Goal: Browse casually: Explore the website without a specific task or goal

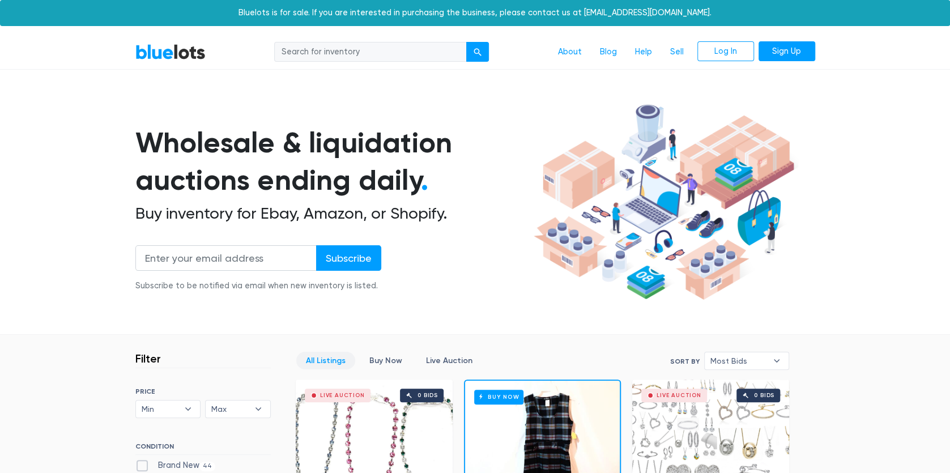
scroll to position [221, 0]
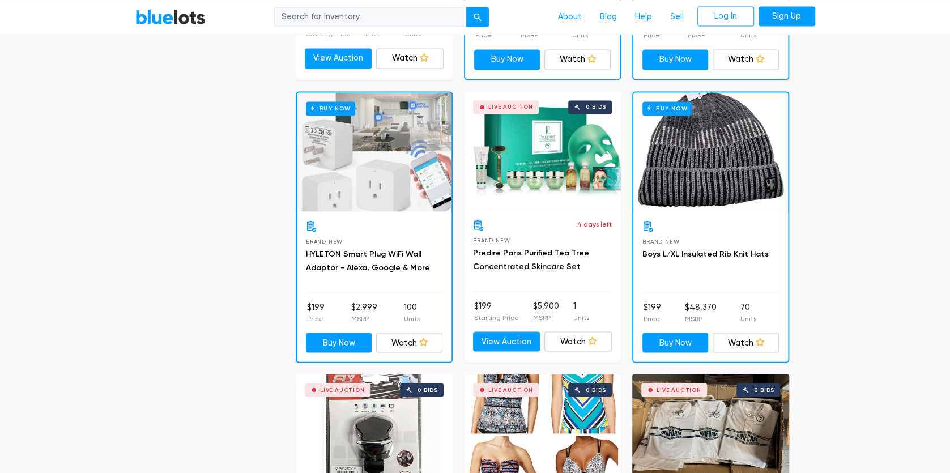
scroll to position [1136, 0]
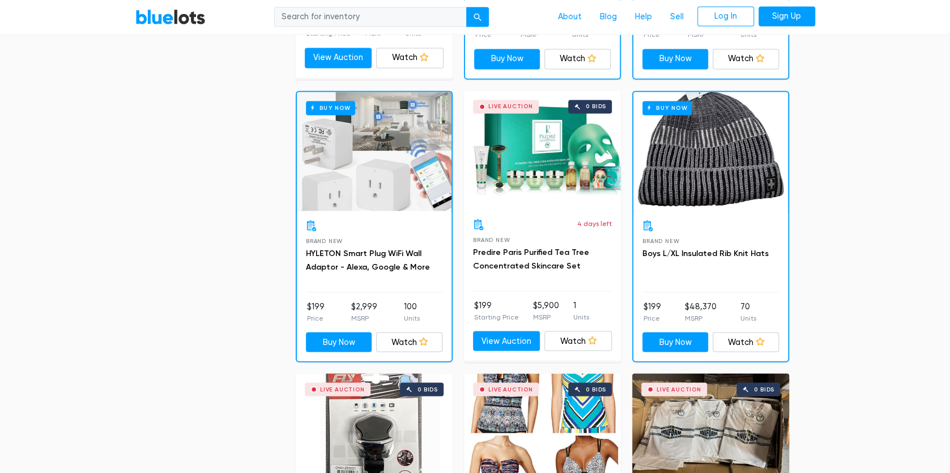
click at [502, 108] on div "Live Auction" at bounding box center [511, 107] width 45 height 6
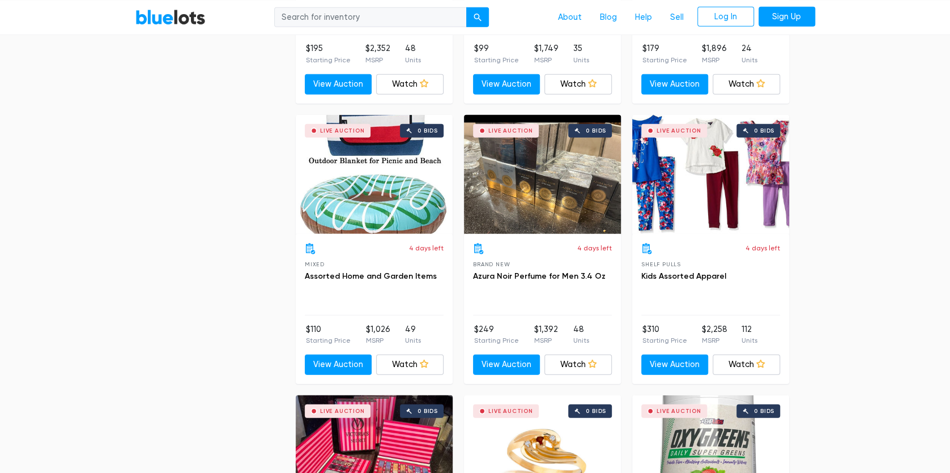
scroll to position [1955, 0]
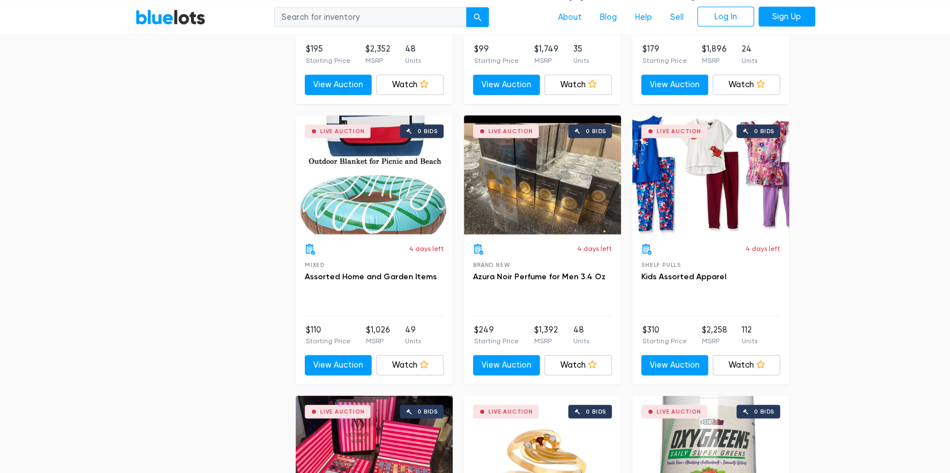
click at [717, 147] on div "Live Auction 0 bids" at bounding box center [710, 175] width 157 height 119
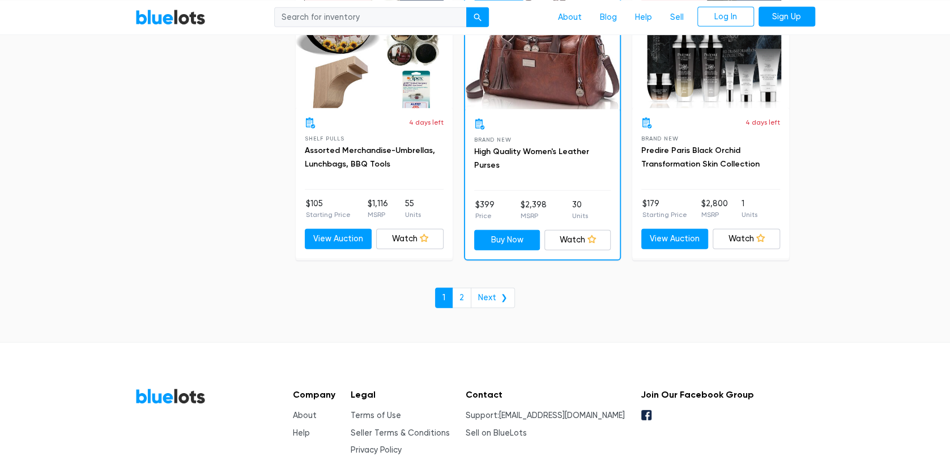
scroll to position [4934, 0]
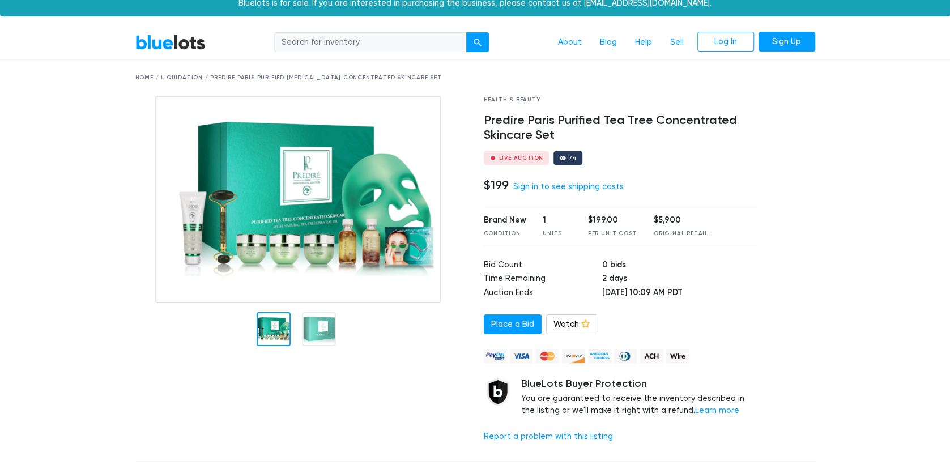
scroll to position [10, 0]
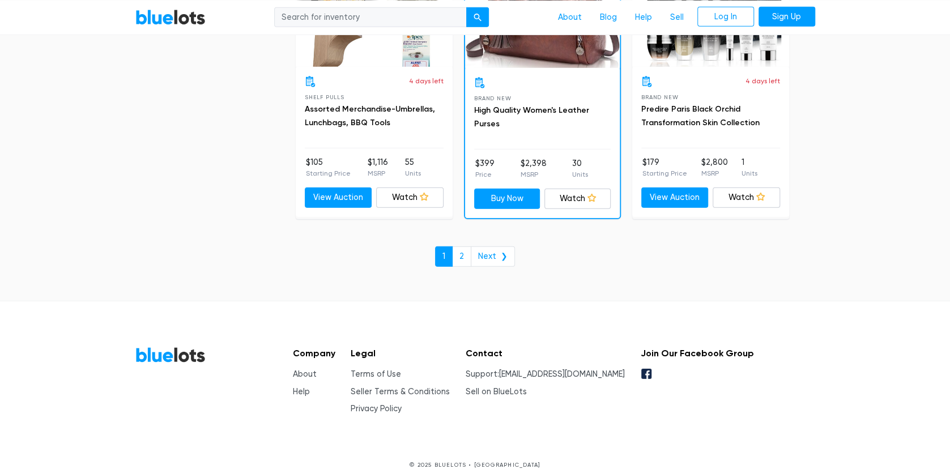
scroll to position [4934, 0]
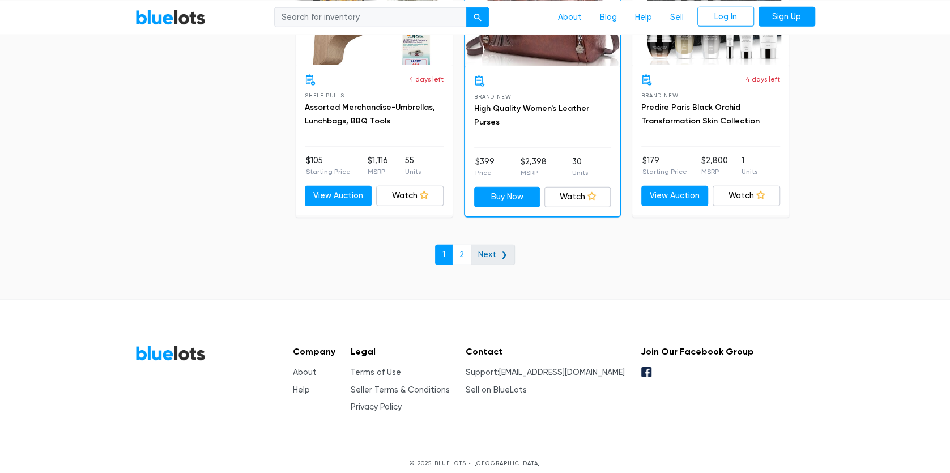
click at [496, 245] on link "Next ❯" at bounding box center [493, 255] width 44 height 20
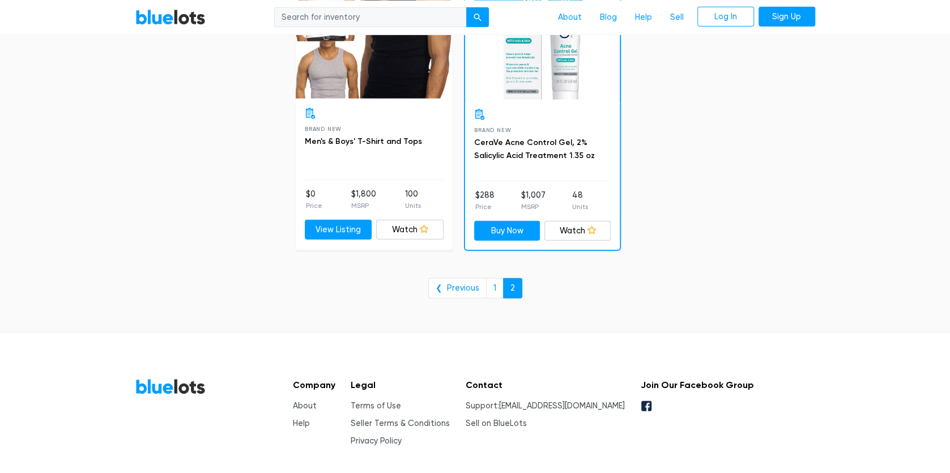
scroll to position [1866, 0]
